Goal: Task Accomplishment & Management: Manage account settings

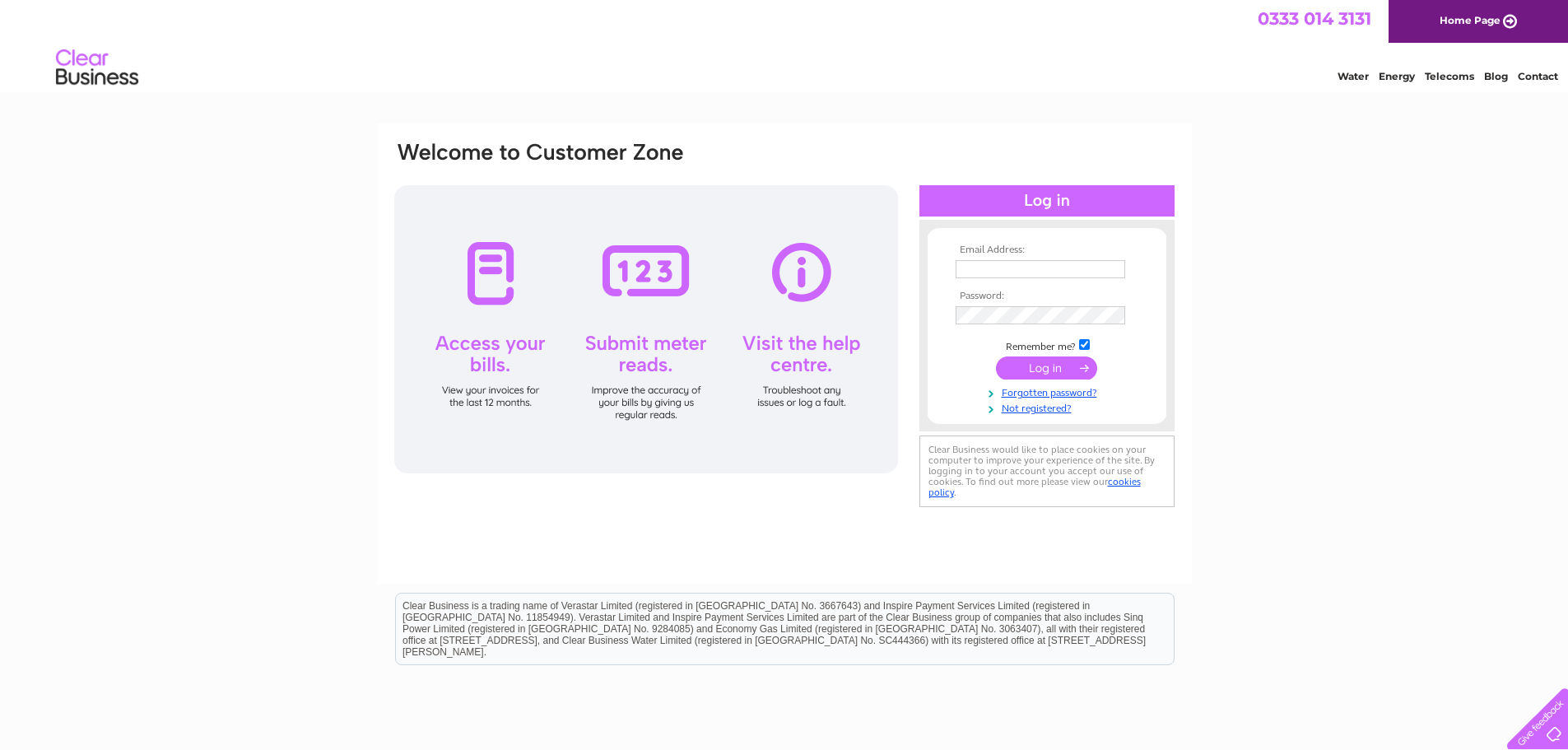
type input "hello@gbwatchshop.com"
click at [1068, 357] on input "submit" at bounding box center [1047, 368] width 101 height 23
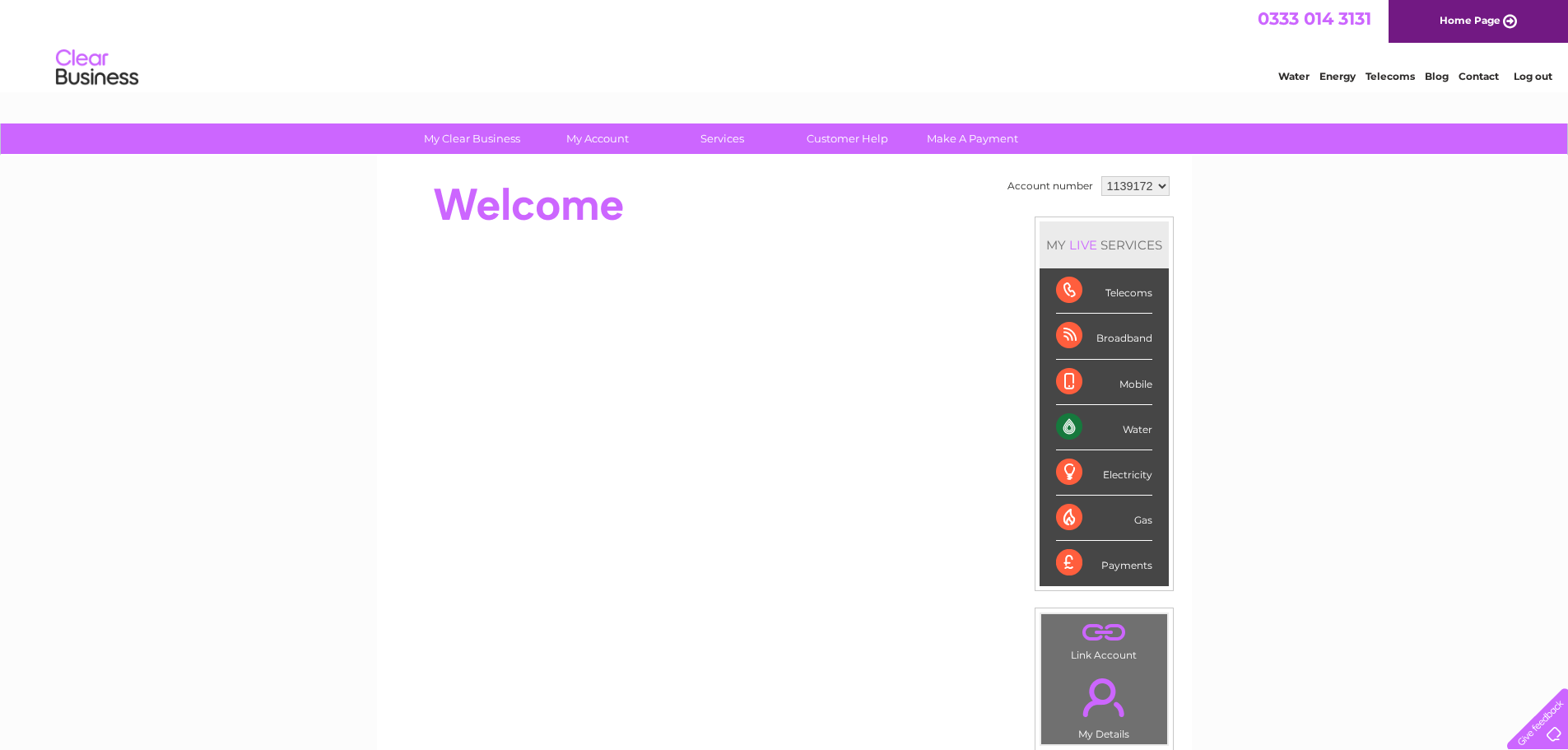
click at [1138, 186] on select "1139172" at bounding box center [1135, 186] width 69 height 20
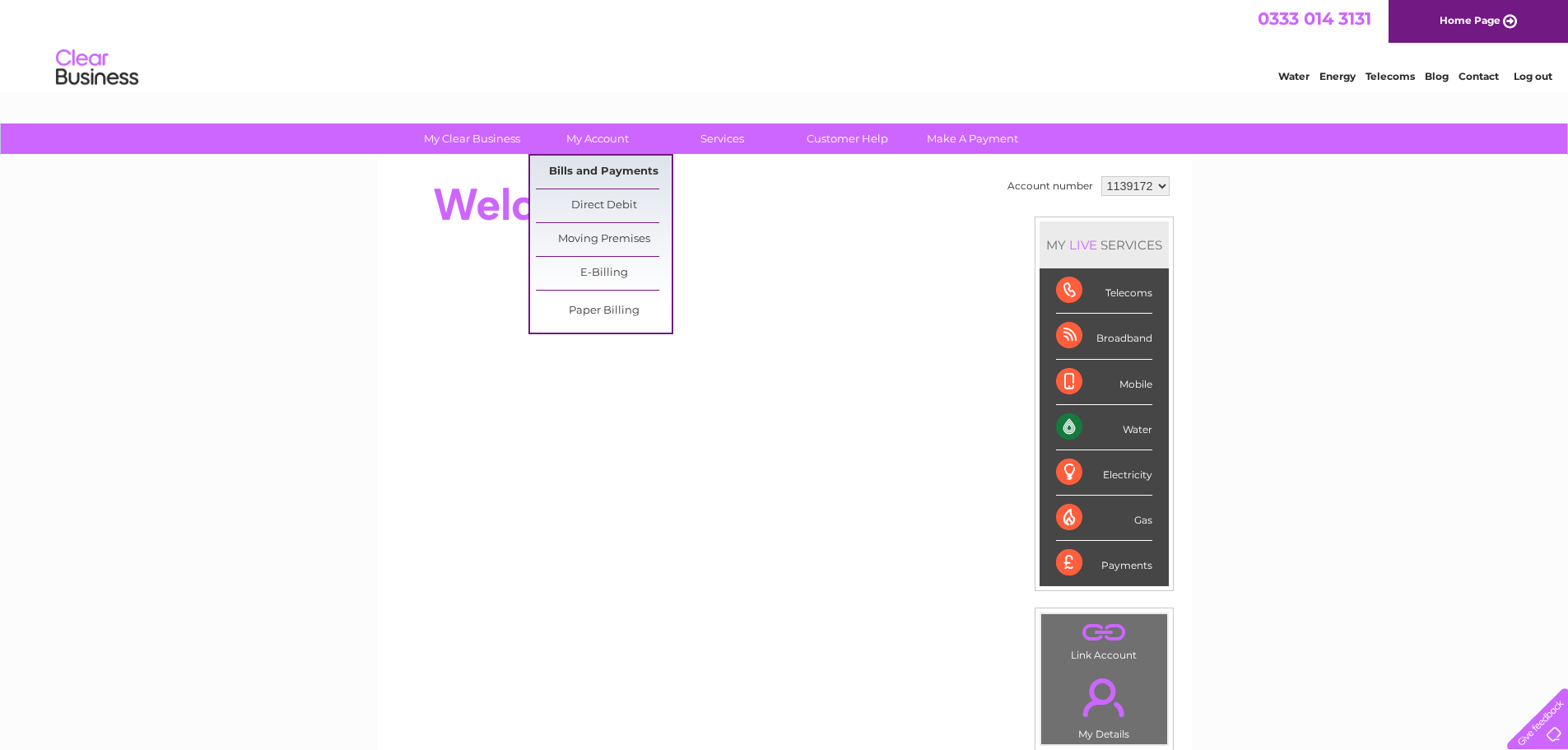
click at [588, 167] on link "Bills and Payments" at bounding box center [603, 171] width 136 height 33
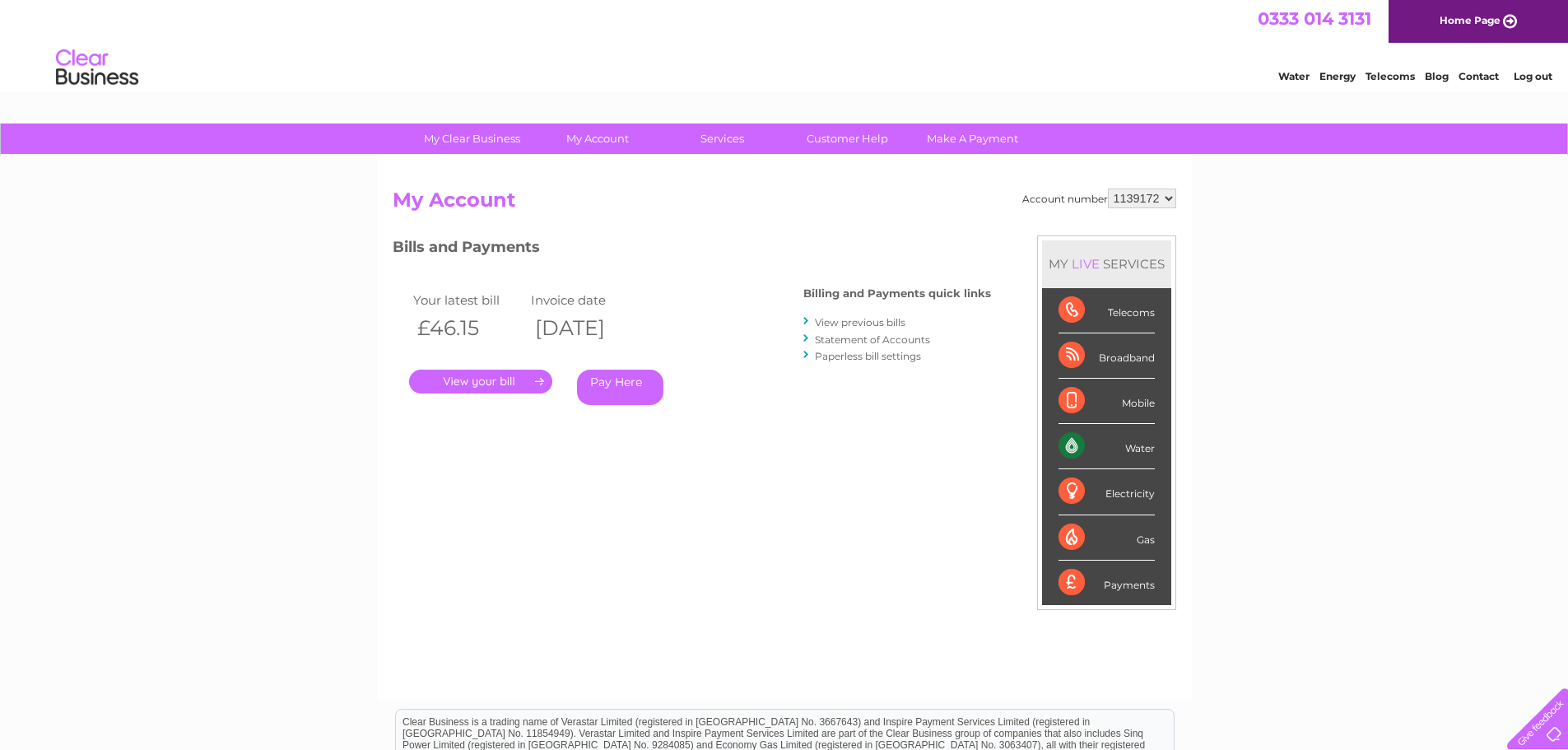
click at [489, 386] on link "." at bounding box center [480, 381] width 143 height 24
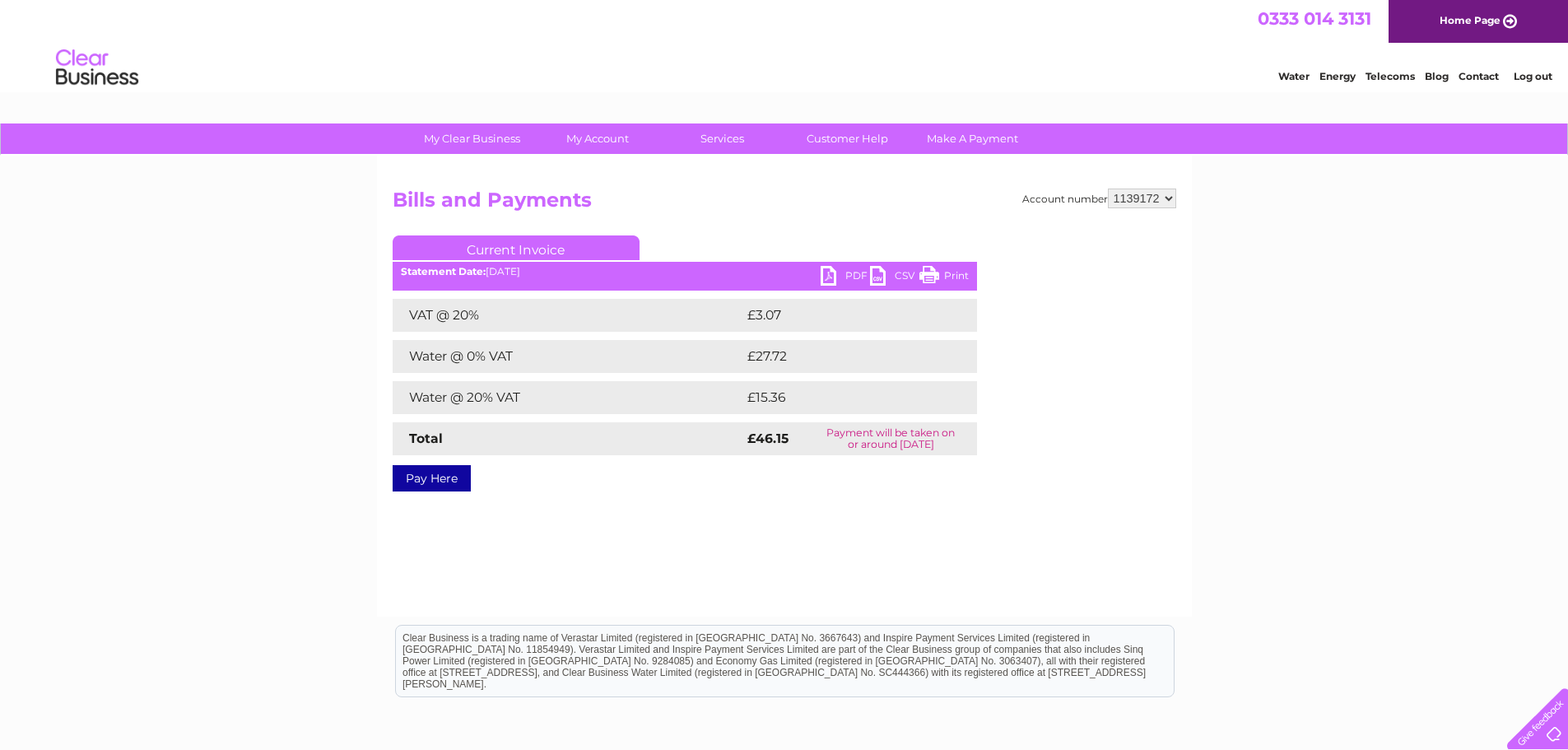
click at [848, 271] on link "PDF" at bounding box center [845, 277] width 49 height 24
